Goal: Check status: Check status

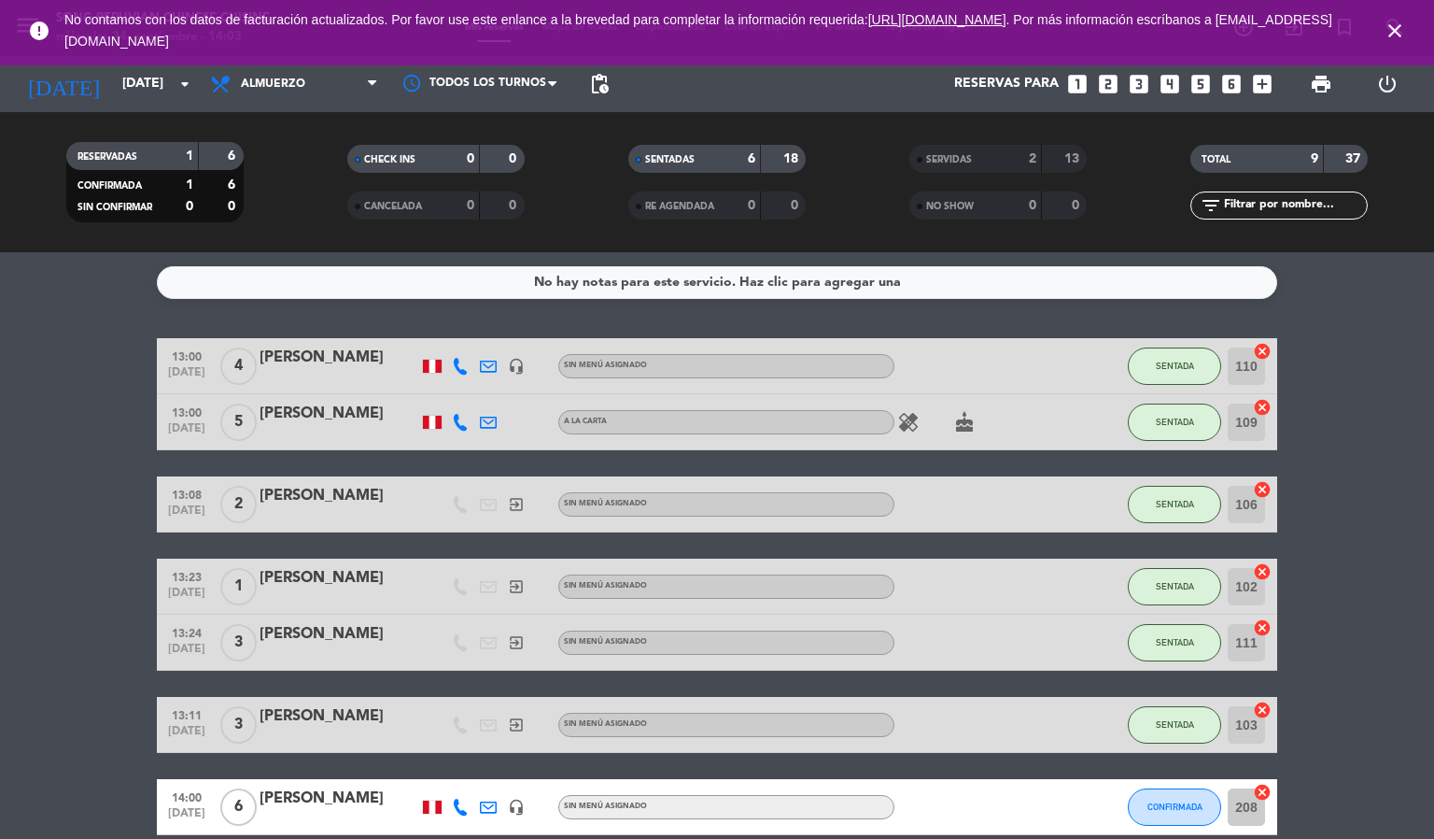
click at [1393, 26] on icon "close" at bounding box center [1395, 31] width 22 height 22
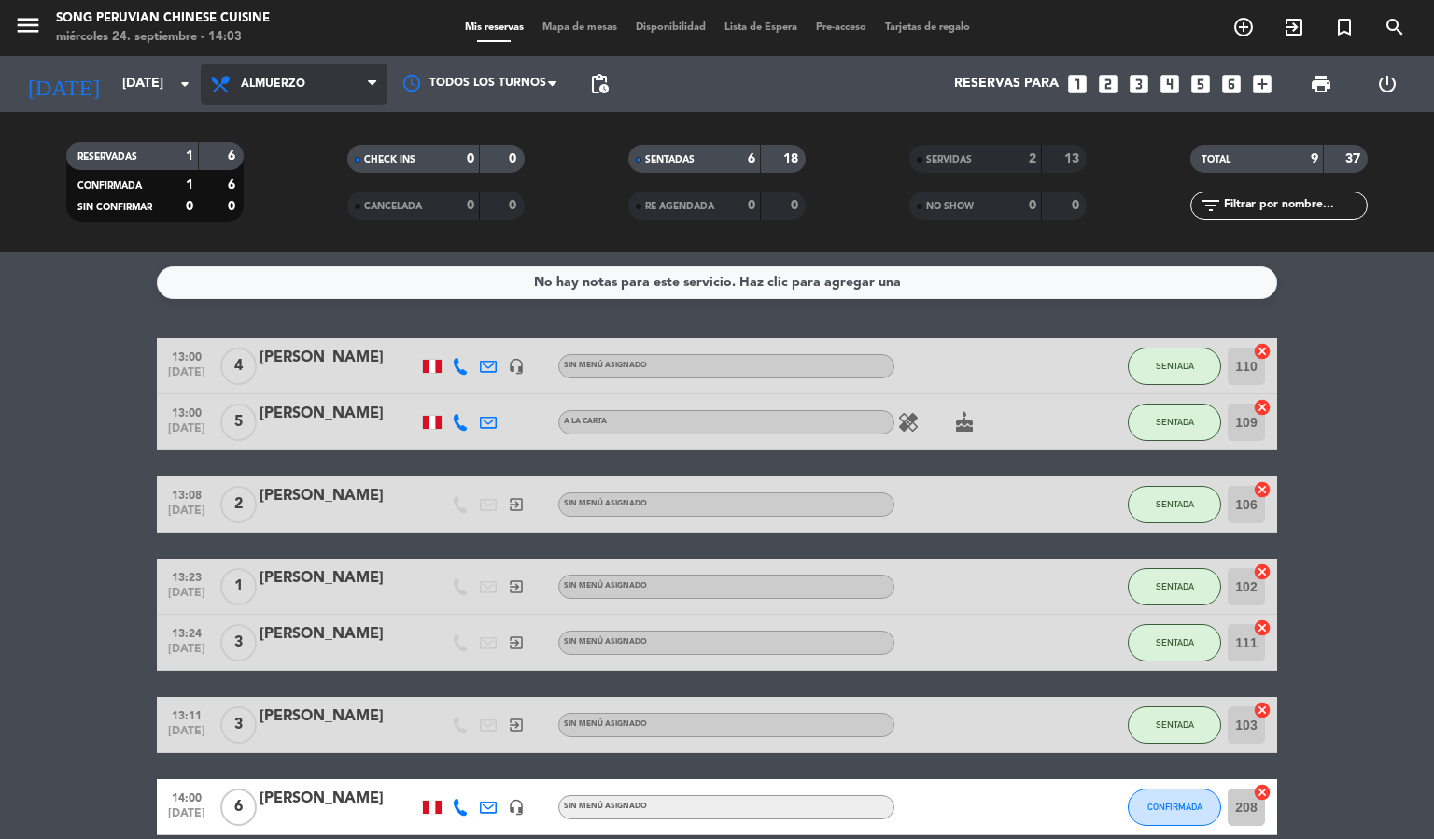
click at [267, 78] on span "Almuerzo" at bounding box center [273, 84] width 64 height 13
click at [305, 196] on div "menu Song Peruvian Chinese Cuisine [DATE] 24. septiembre - 14:03 Mis reservas M…" at bounding box center [717, 126] width 1434 height 252
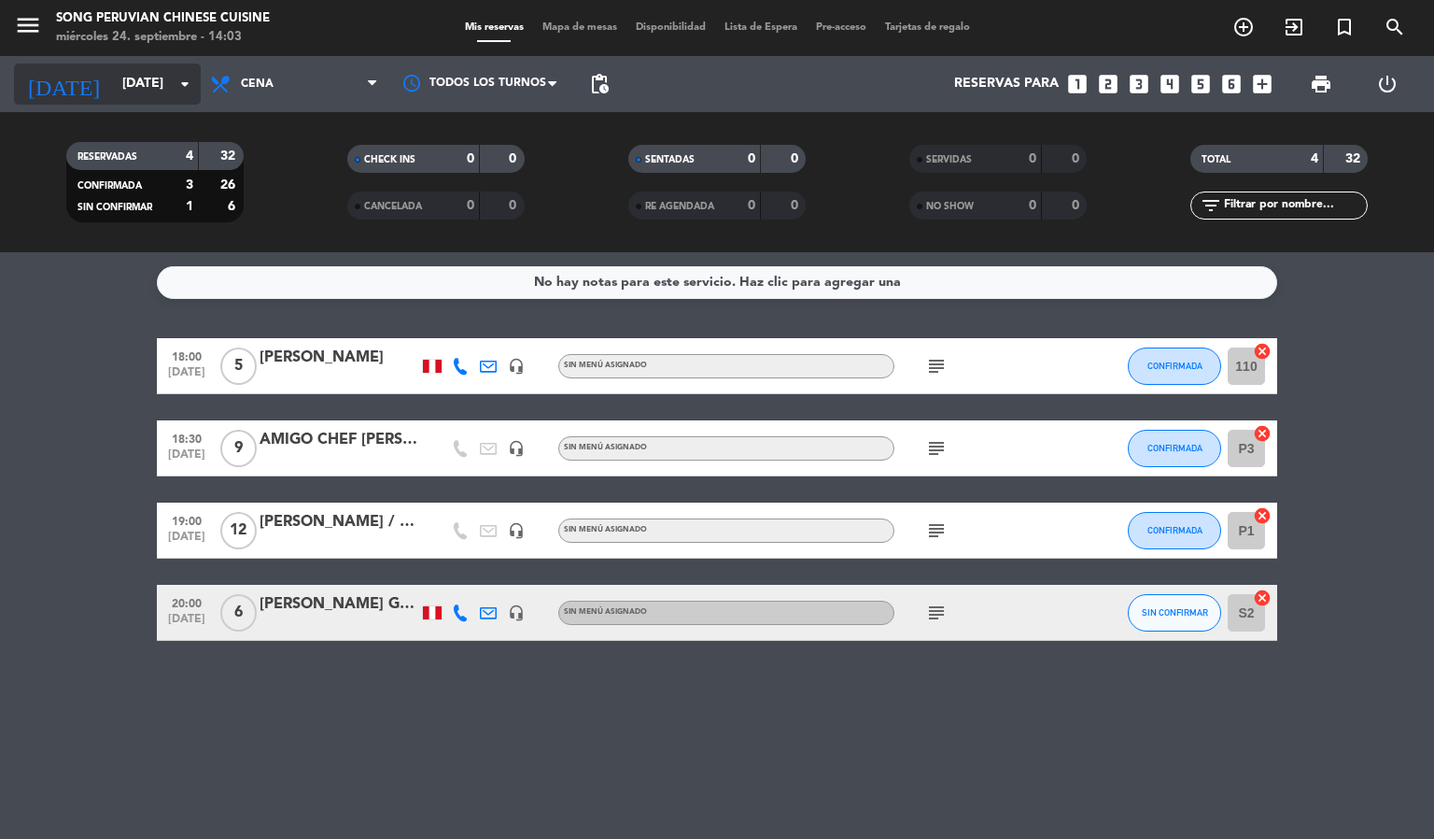
click at [132, 74] on input "[DATE]" at bounding box center [201, 84] width 177 height 34
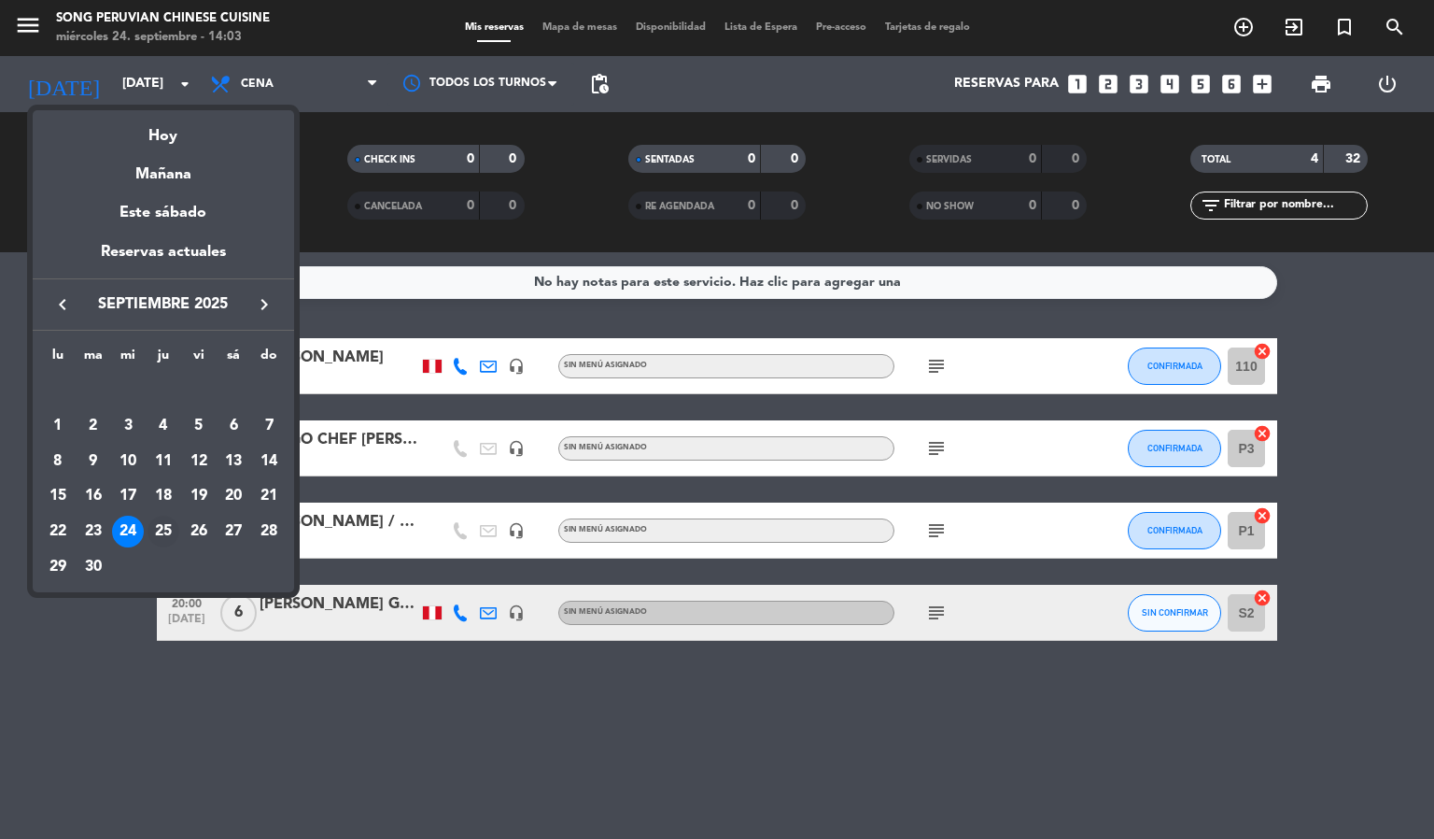
click at [169, 532] on div "25" at bounding box center [164, 531] width 32 height 32
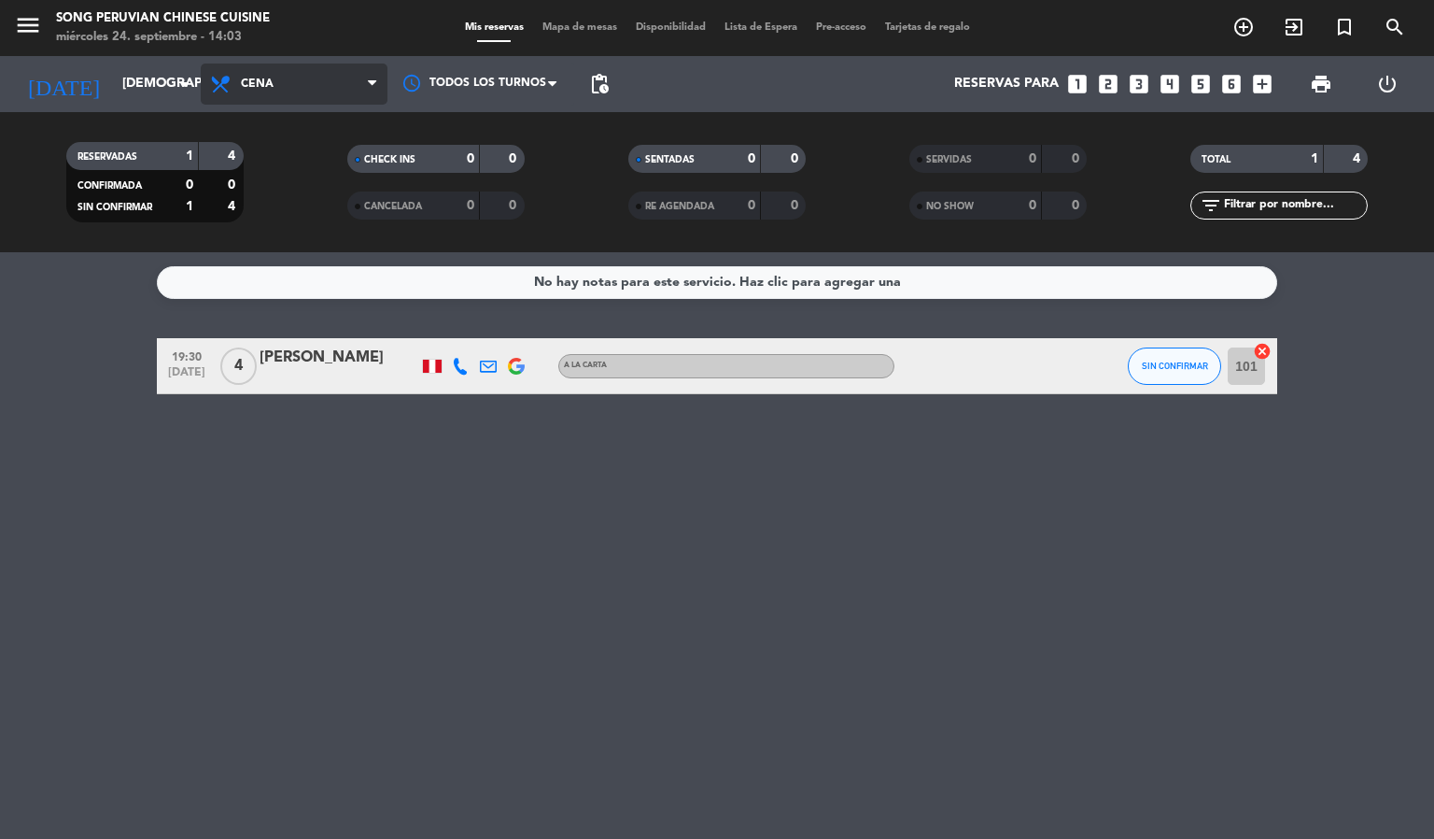
click at [247, 85] on span "Cena" at bounding box center [257, 84] width 33 height 13
click at [286, 165] on div "menu Song Peruvian Chinese Cuisine [DATE] 24. septiembre - 14:03 Mis reservas M…" at bounding box center [717, 126] width 1434 height 252
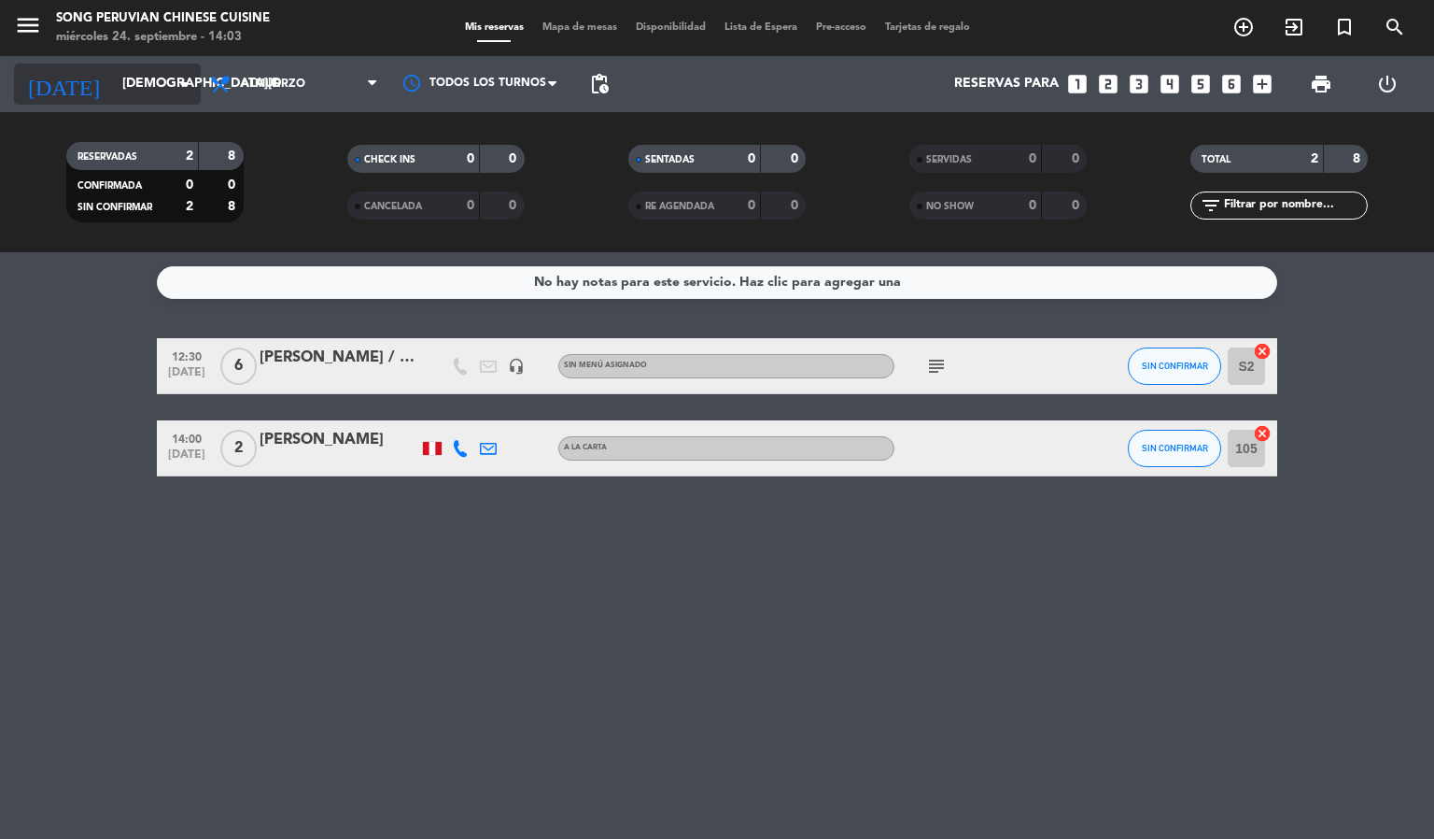
click at [135, 70] on input "[DEMOGRAPHIC_DATA][DATE]" at bounding box center [201, 84] width 177 height 34
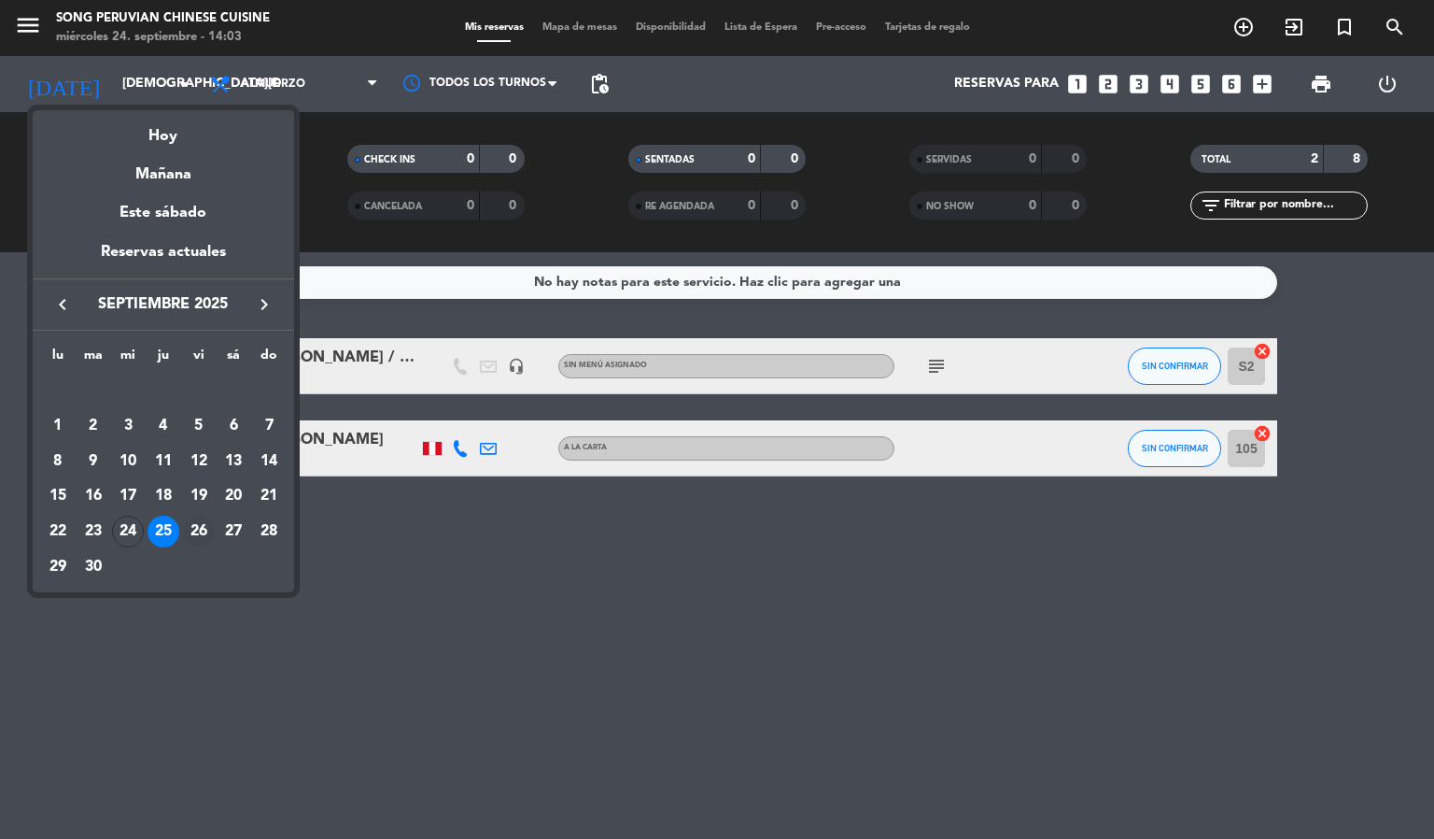
click at [202, 528] on div "26" at bounding box center [199, 531] width 32 height 32
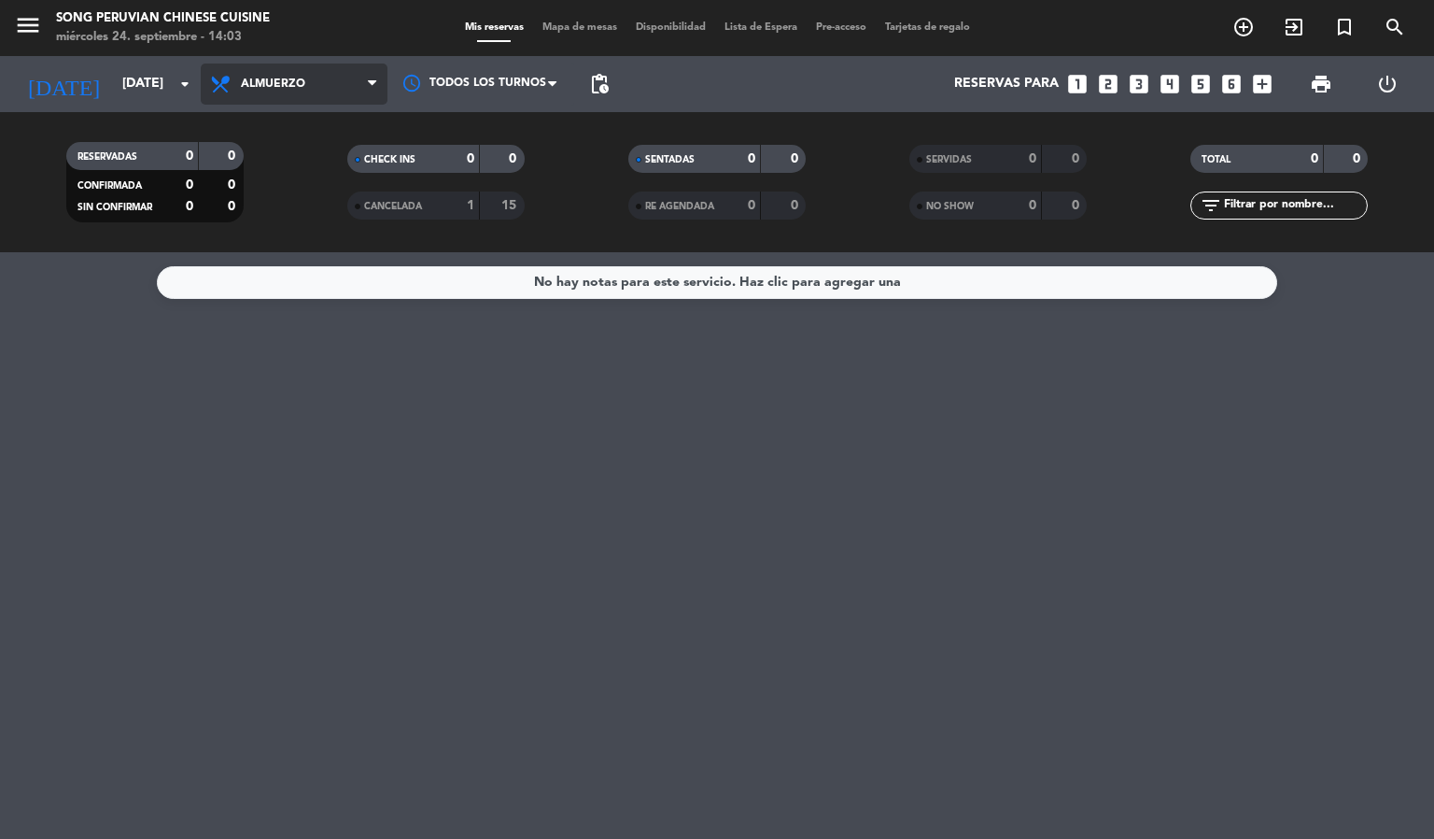
click at [269, 74] on span "Almuerzo" at bounding box center [294, 84] width 187 height 41
click at [287, 205] on div "menu Song Peruvian Chinese Cuisine [DATE] 24. septiembre - 14:04 Mis reservas M…" at bounding box center [717, 126] width 1434 height 252
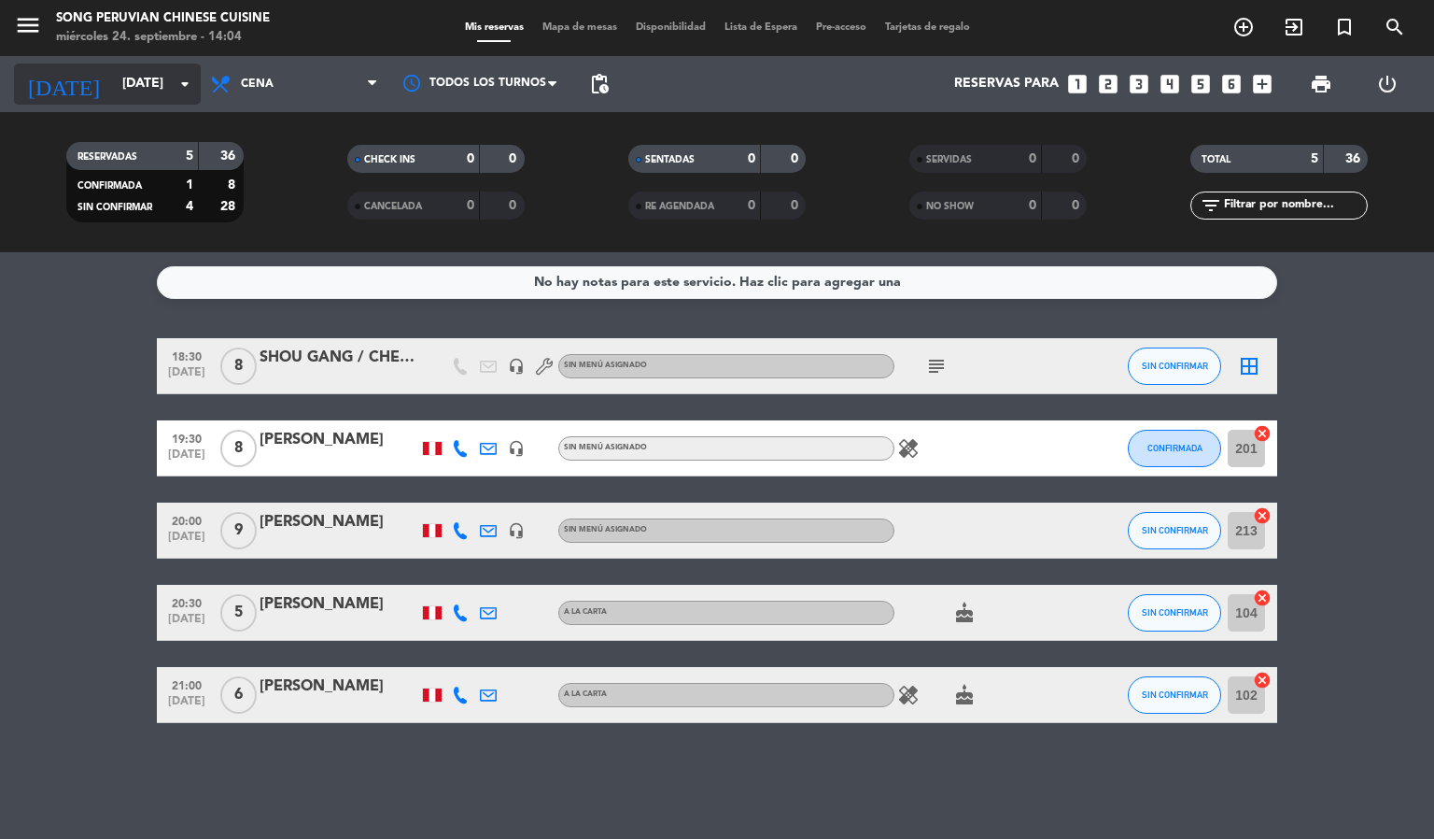
click at [126, 81] on input "[DATE]" at bounding box center [201, 84] width 177 height 34
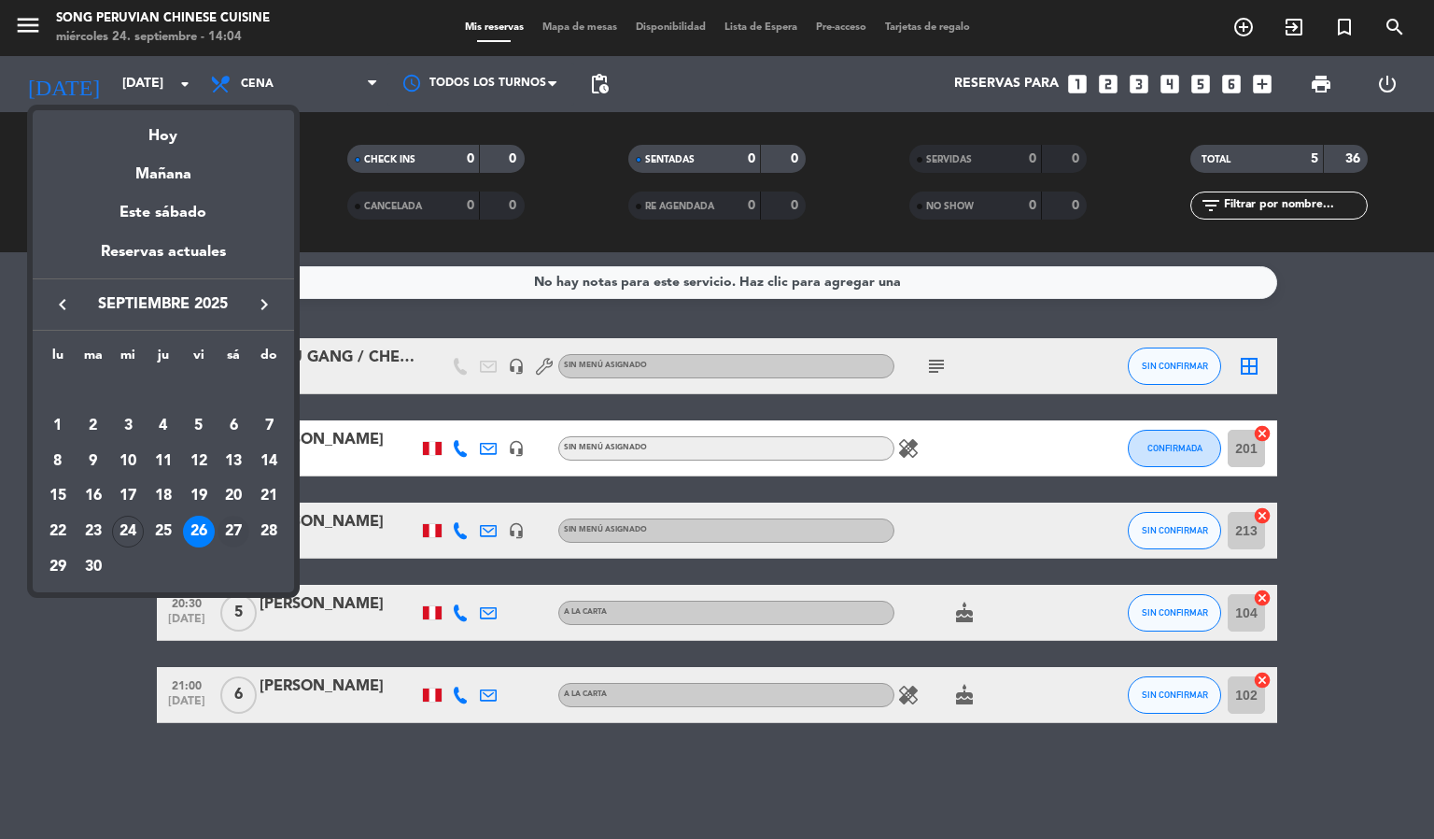
click at [227, 529] on div "27" at bounding box center [234, 531] width 32 height 32
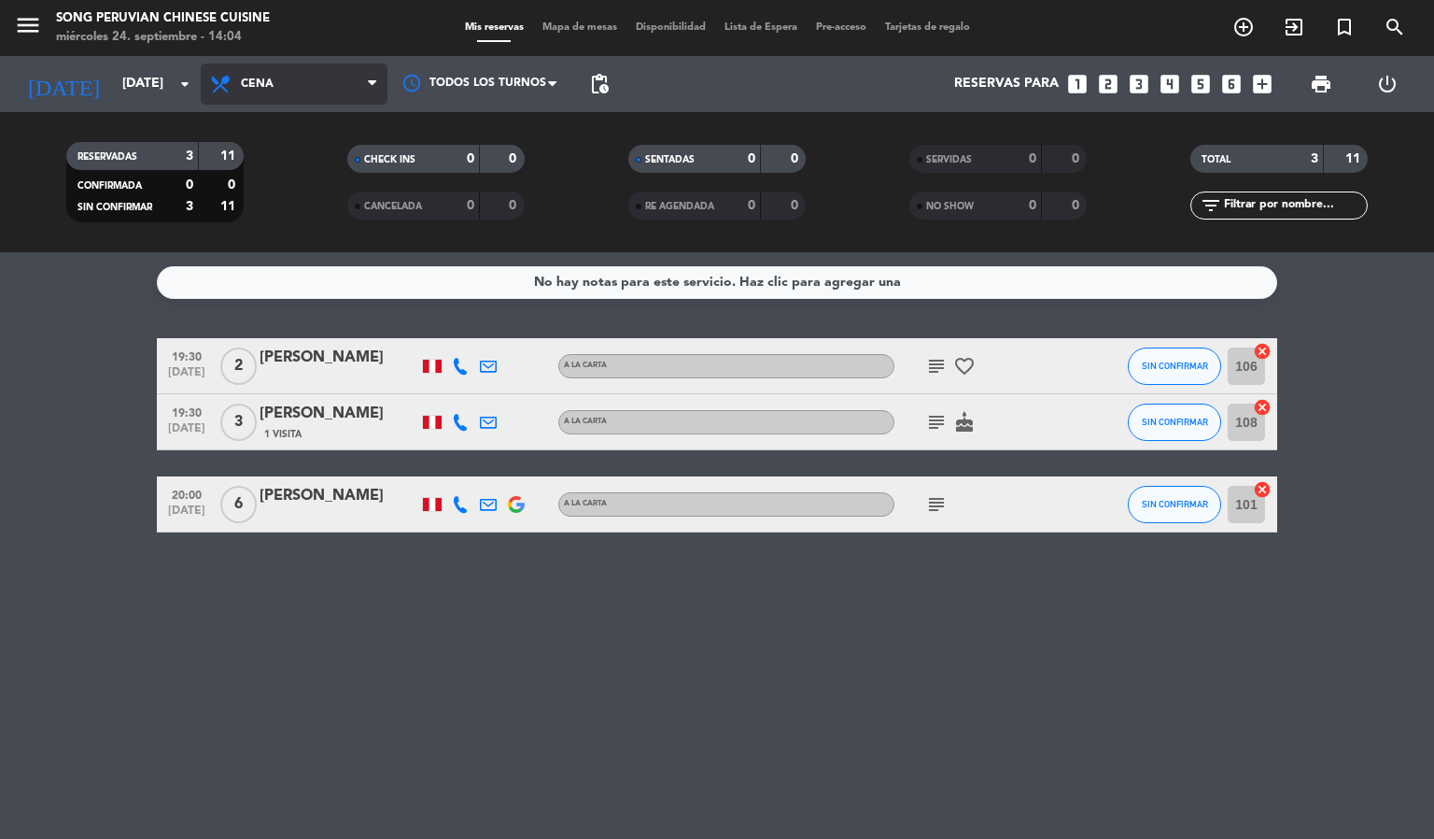
click at [278, 92] on span "Cena" at bounding box center [294, 84] width 187 height 41
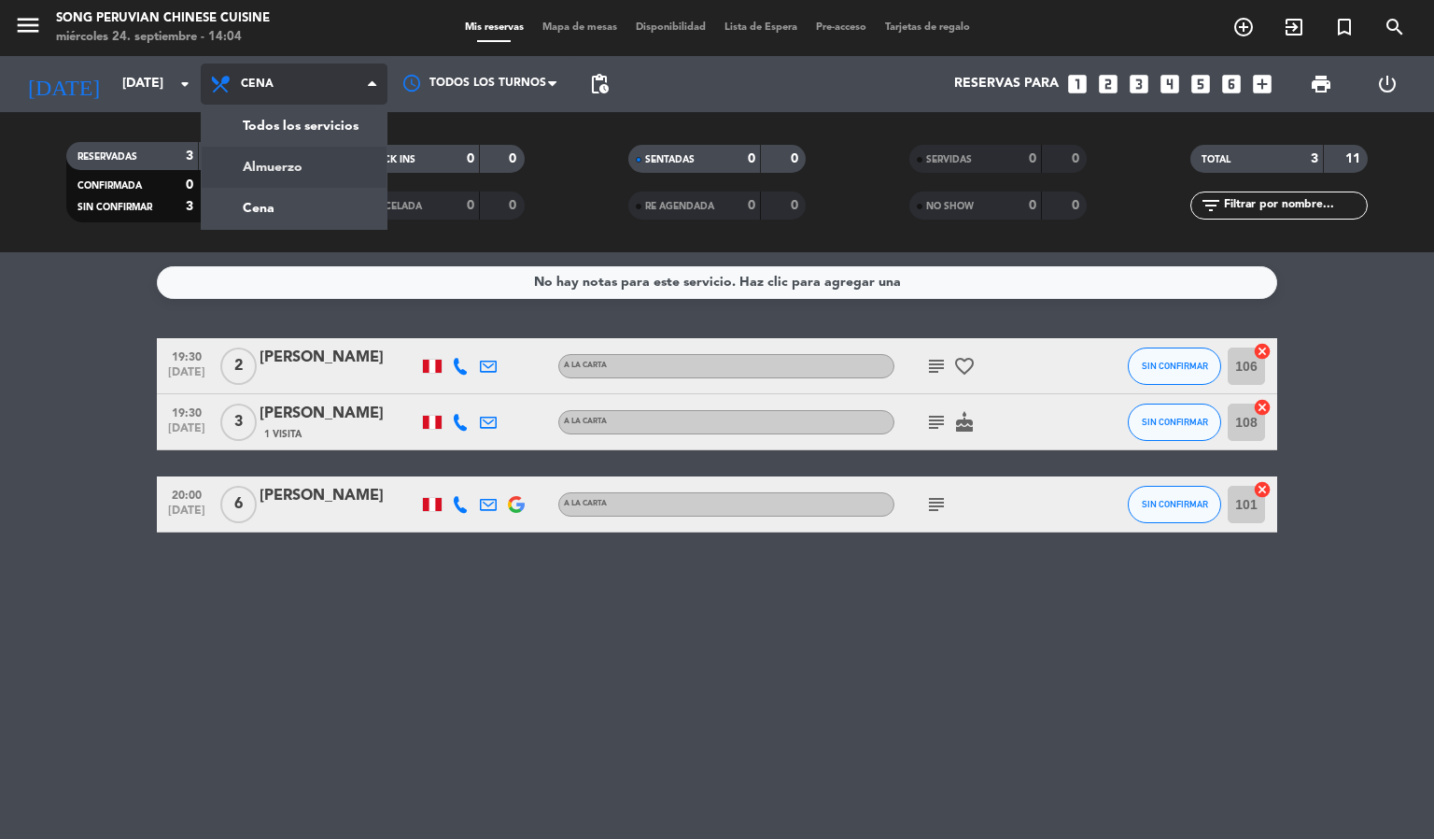
click at [273, 165] on div "menu Song Peruvian Chinese Cuisine [DATE] 24. septiembre - 14:04 Mis reservas M…" at bounding box center [717, 126] width 1434 height 252
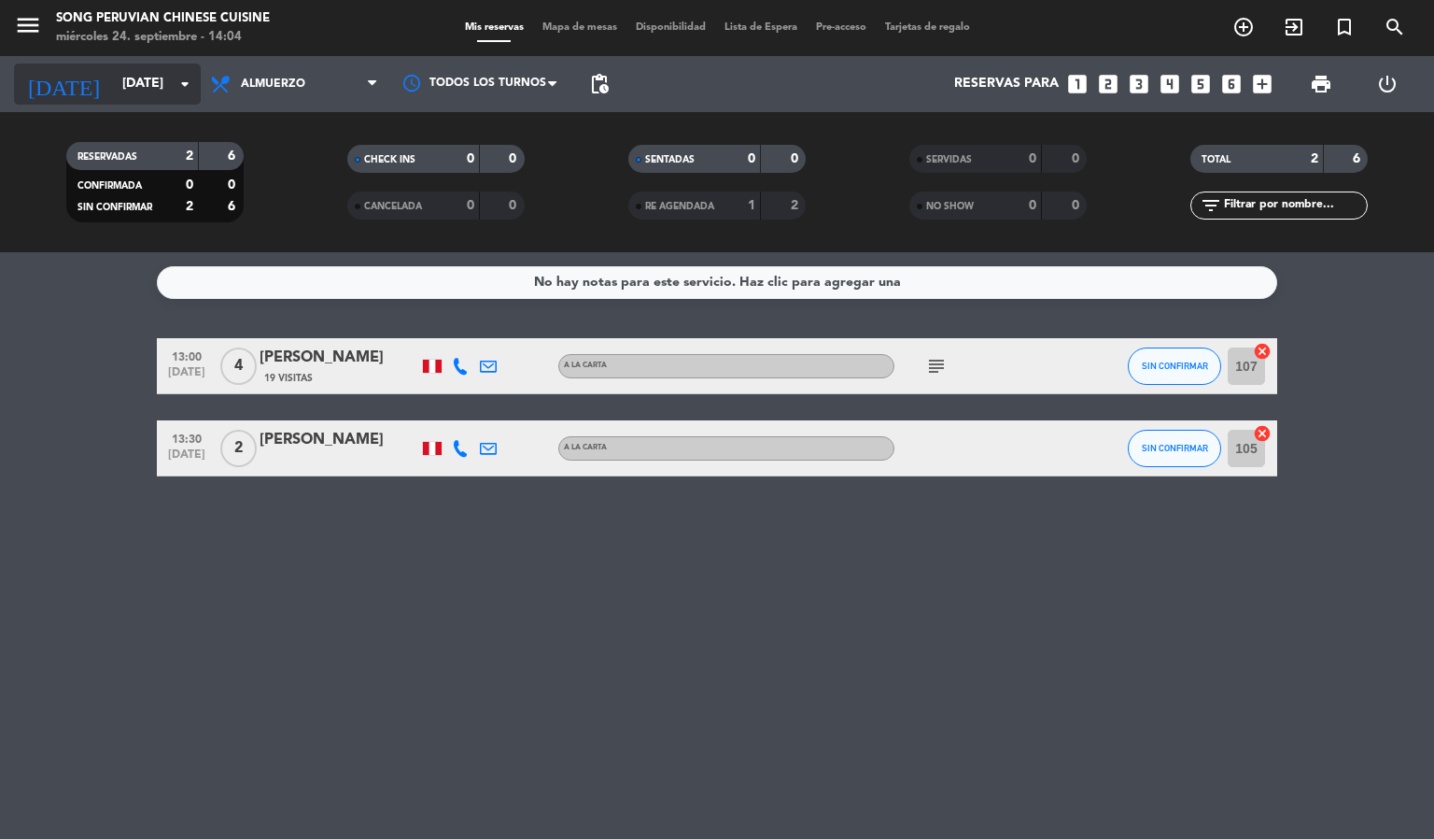
click at [126, 79] on input "[DATE]" at bounding box center [201, 84] width 177 height 34
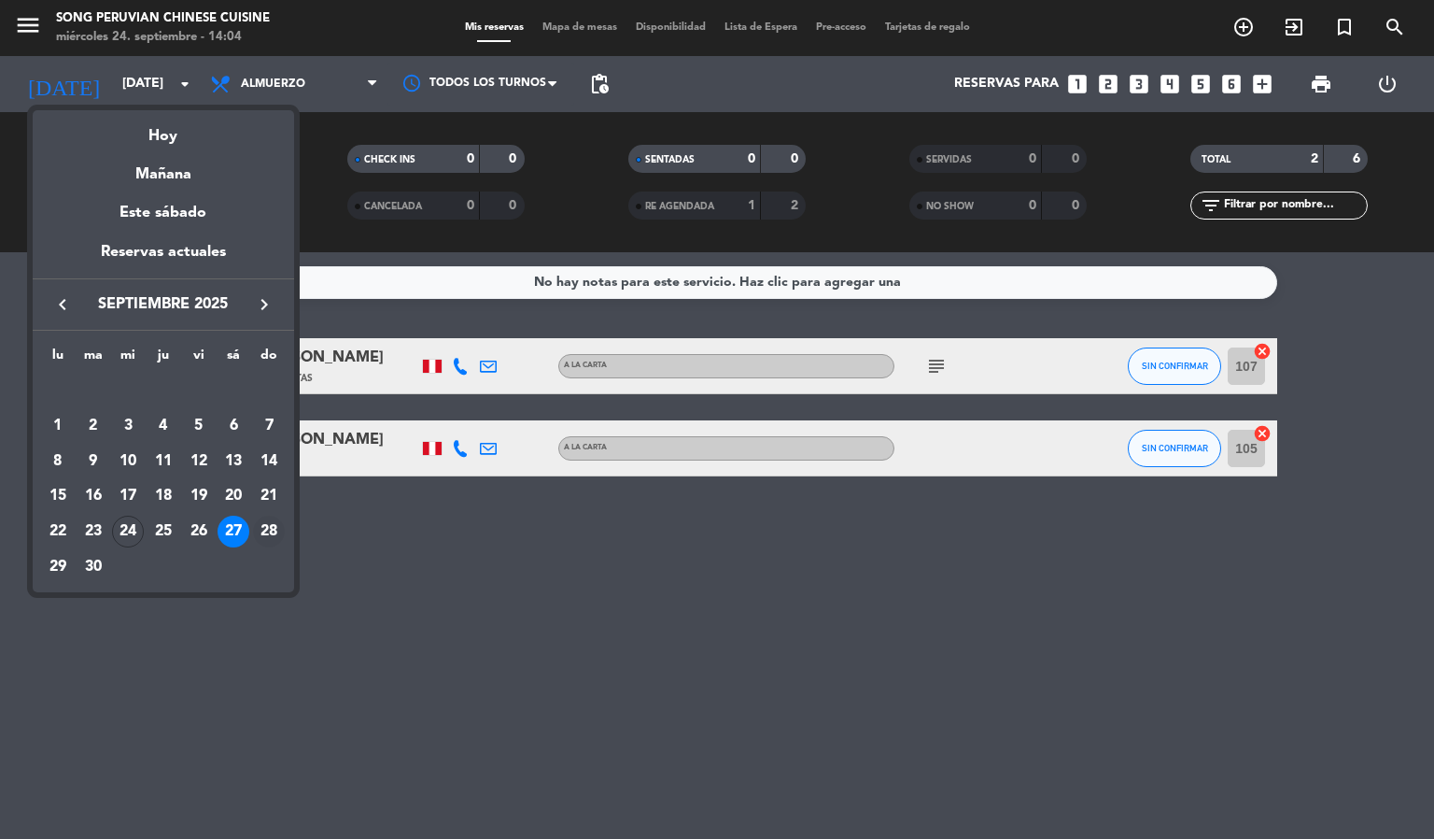
click at [264, 533] on div "28" at bounding box center [269, 531] width 32 height 32
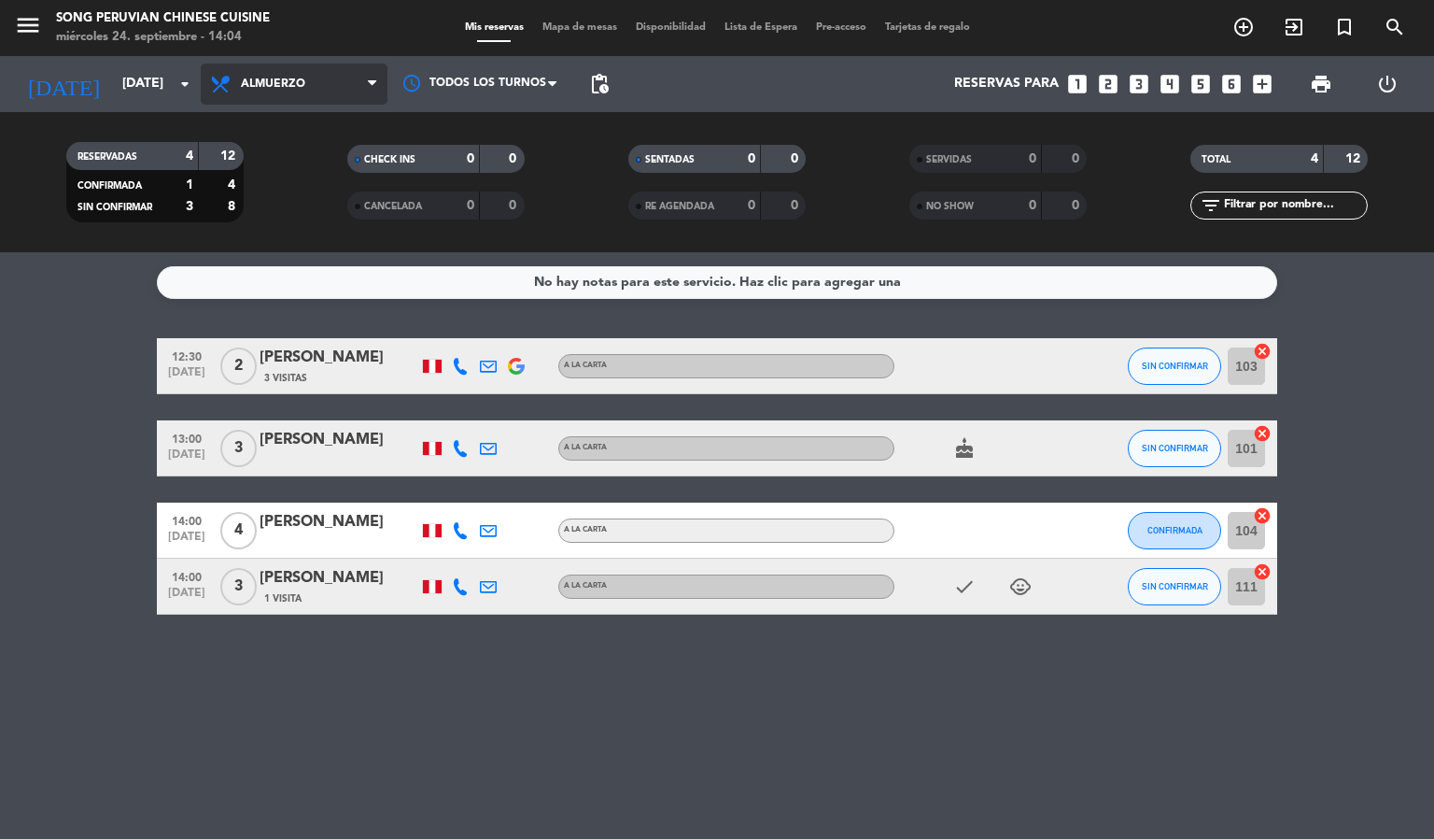
click at [256, 78] on span "Almuerzo" at bounding box center [273, 84] width 64 height 13
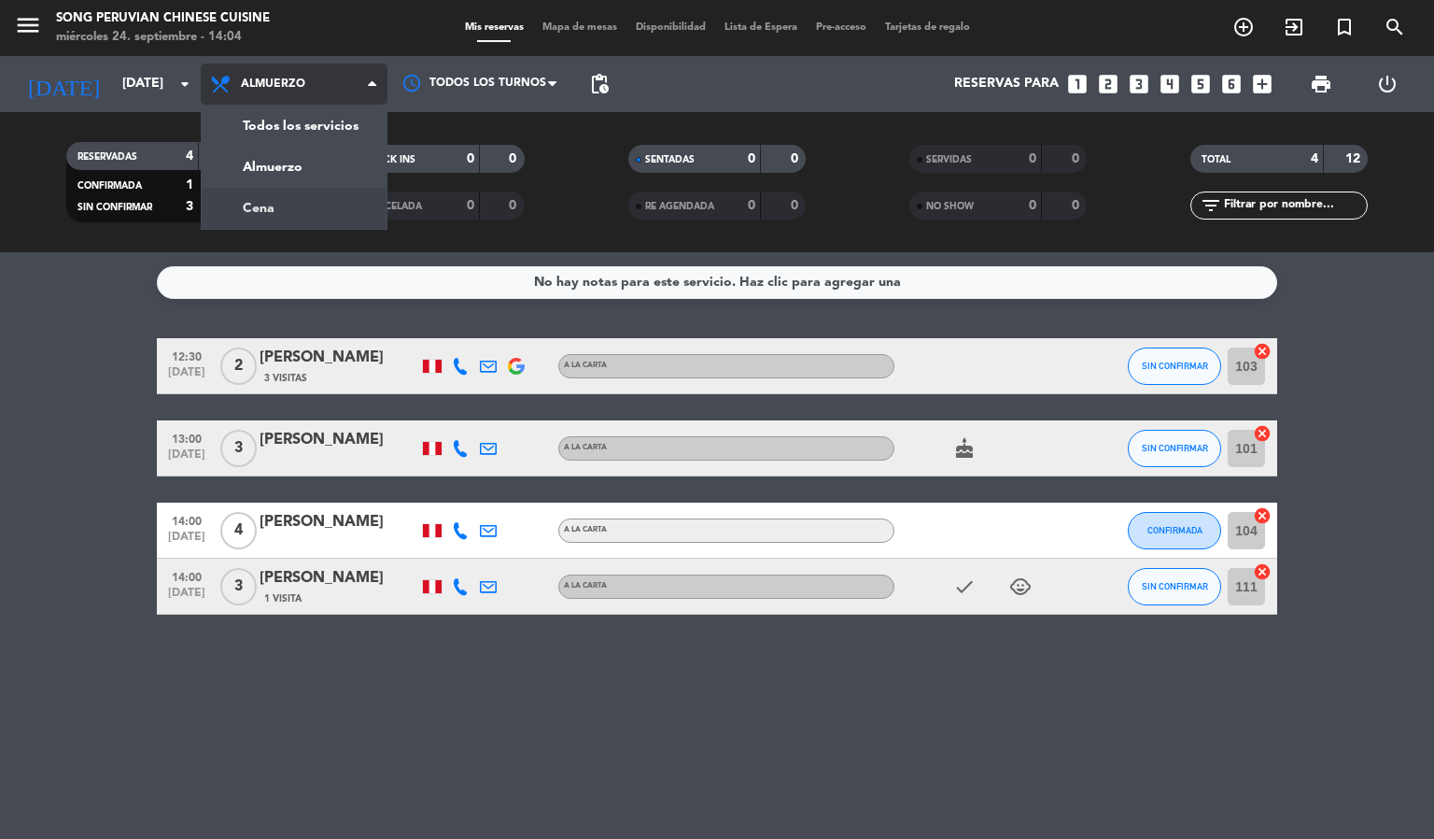
click at [283, 199] on div "menu Song Peruvian Chinese Cuisine [DATE] 24. septiembre - 14:04 Mis reservas M…" at bounding box center [717, 126] width 1434 height 252
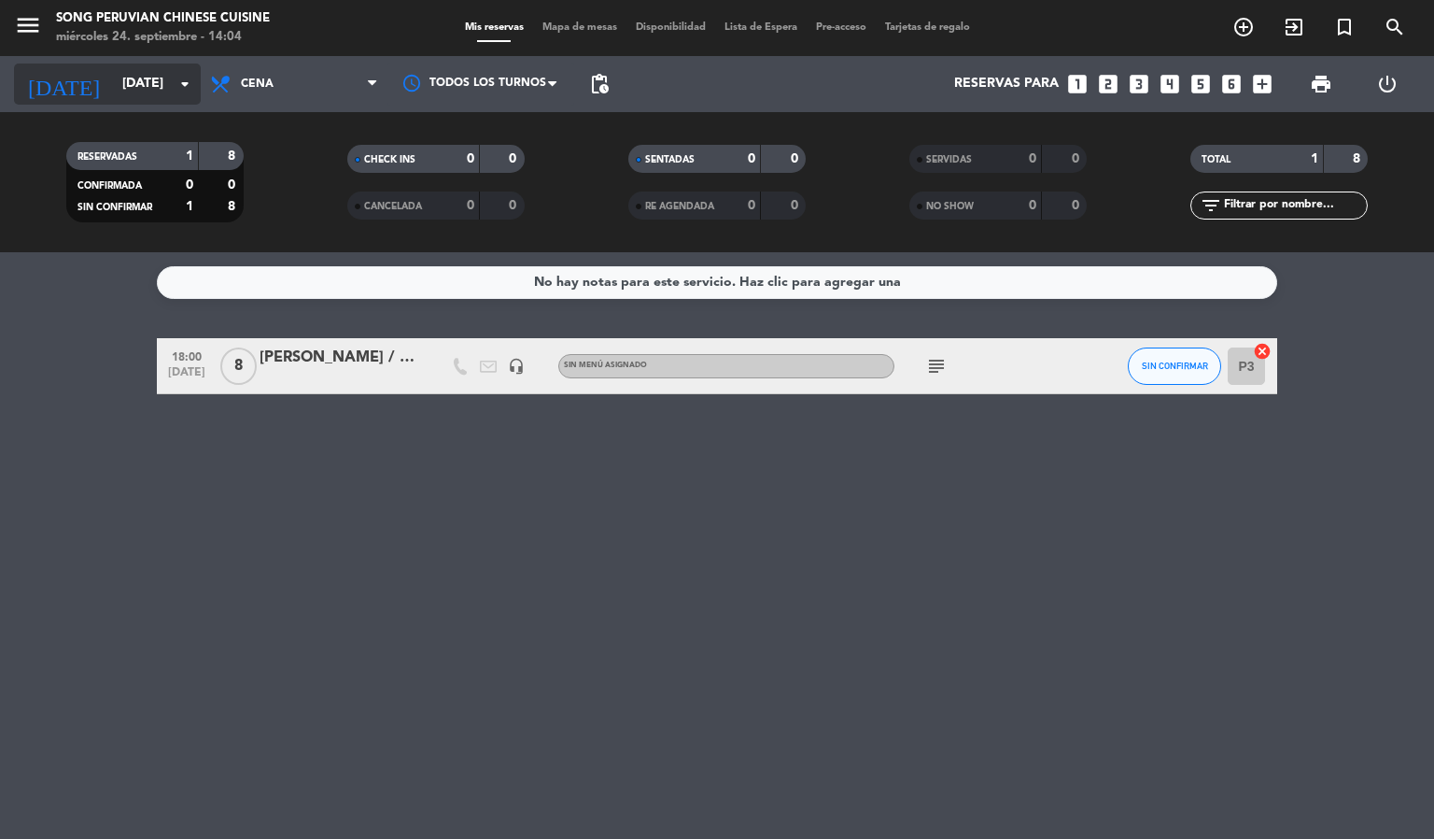
click at [127, 92] on input "[DATE]" at bounding box center [201, 84] width 177 height 34
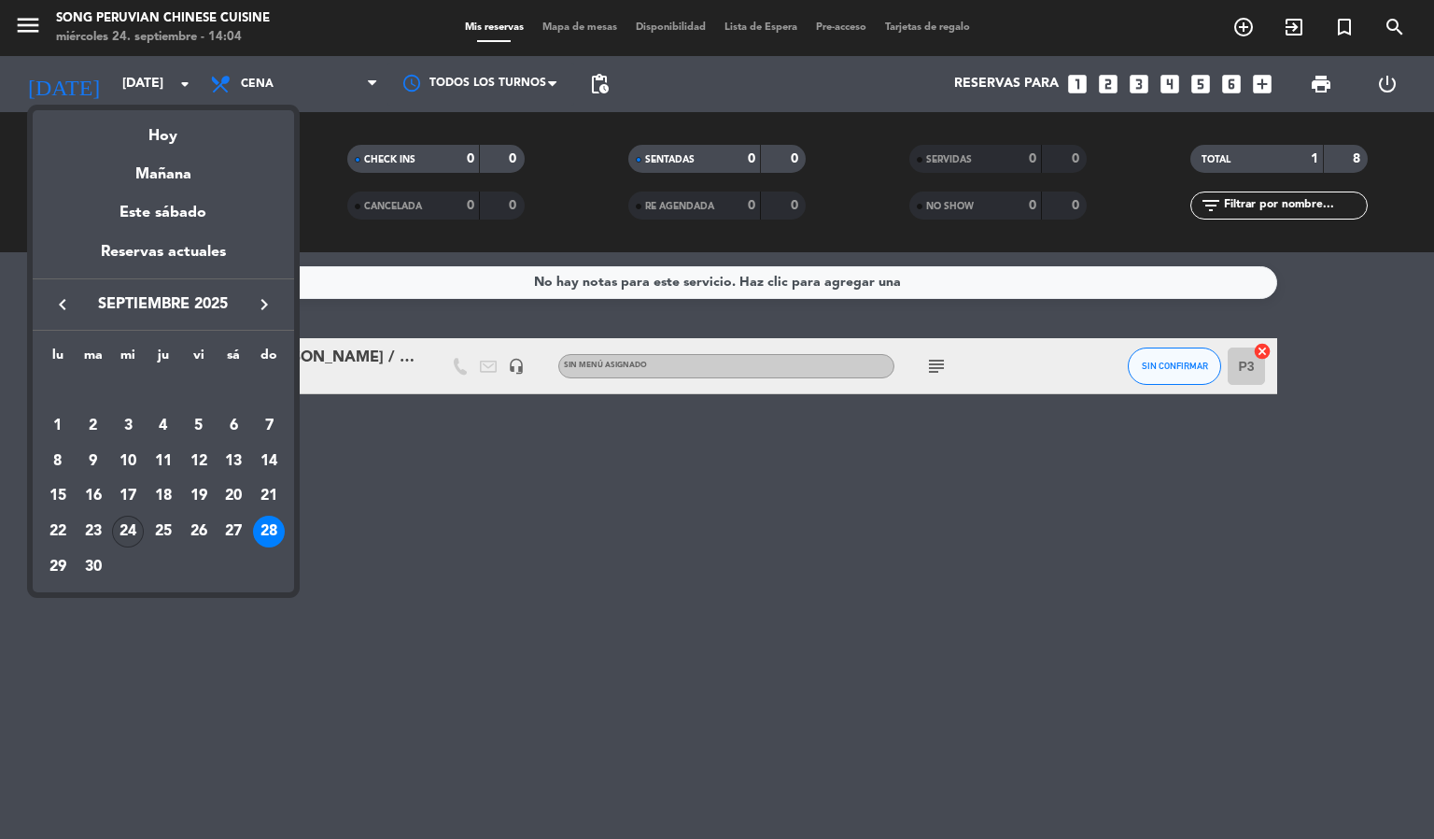
click at [116, 528] on div "24" at bounding box center [128, 531] width 32 height 32
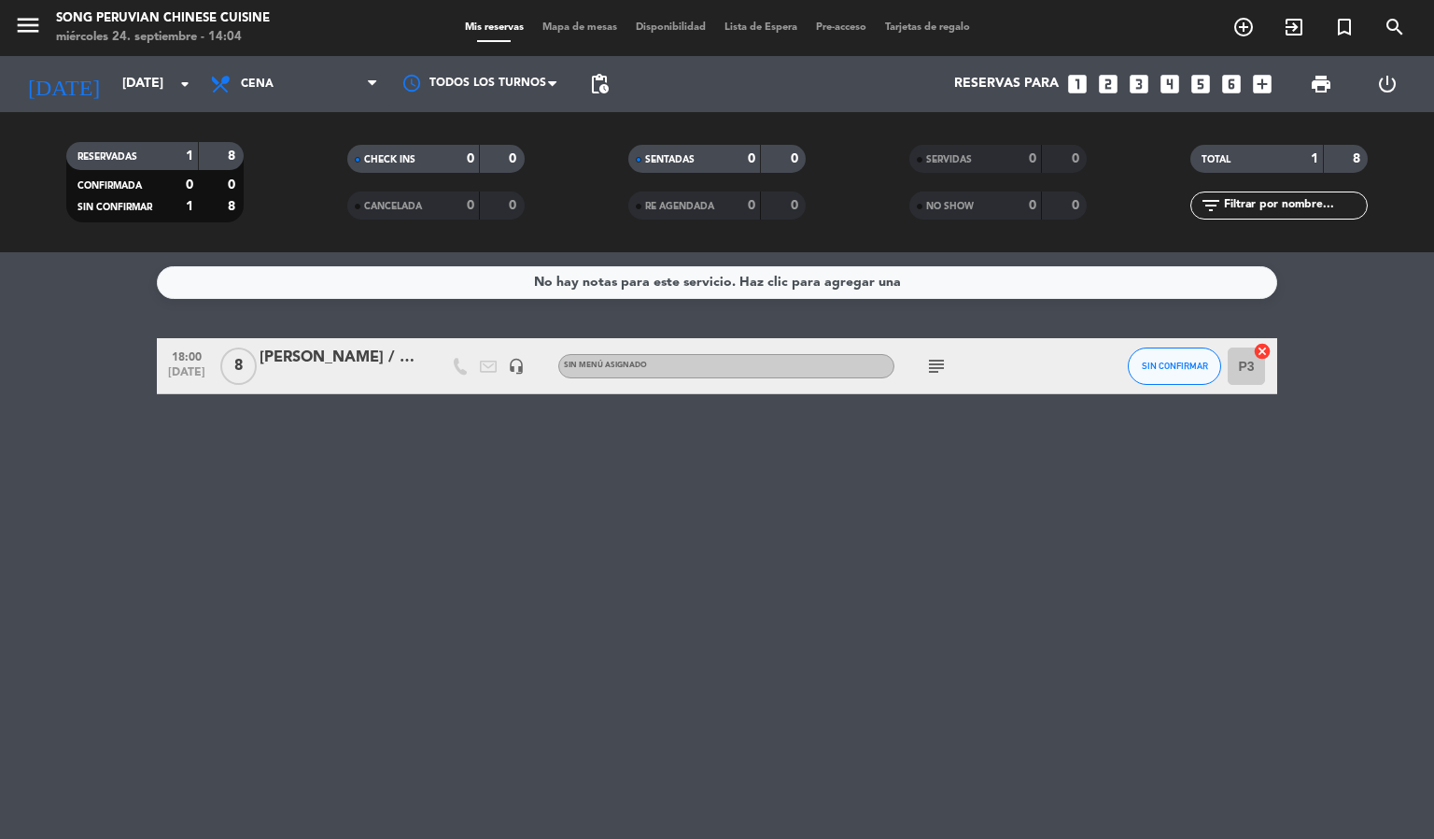
type input "[DATE]"
